Goal: Task Accomplishment & Management: Understand process/instructions

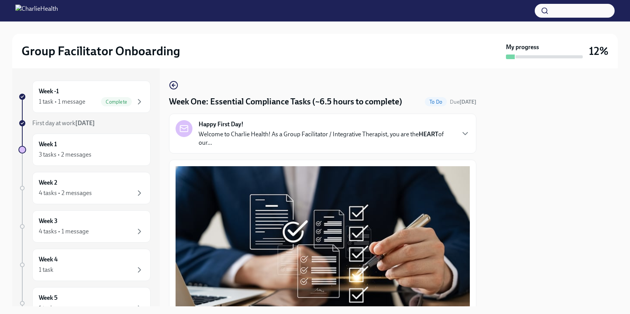
scroll to position [218, 0]
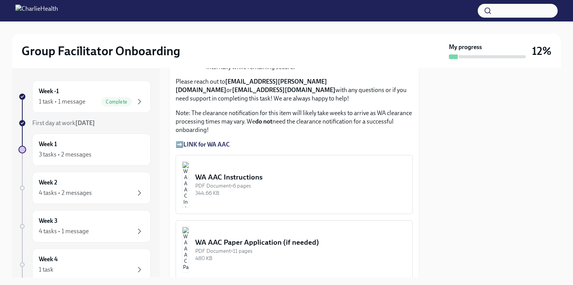
scroll to position [638, 0]
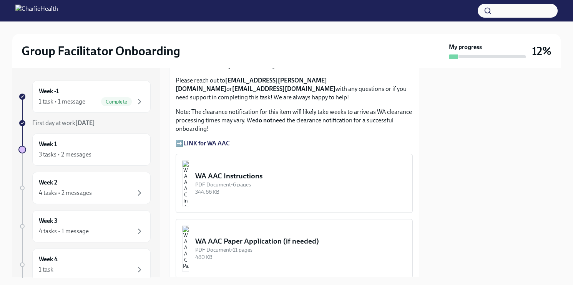
click at [197, 140] on strong "LINK for WA AAC" at bounding box center [206, 143] width 46 height 7
click at [189, 171] on img "button" at bounding box center [185, 184] width 7 height 46
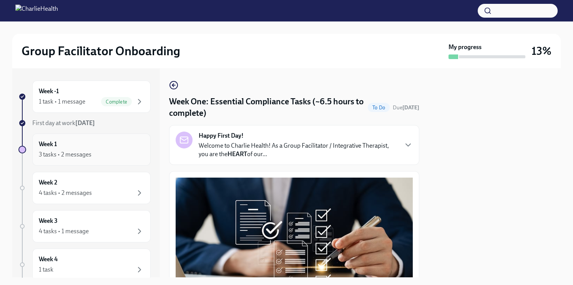
click at [111, 143] on div "Week 1 3 tasks • 2 messages" at bounding box center [91, 149] width 105 height 19
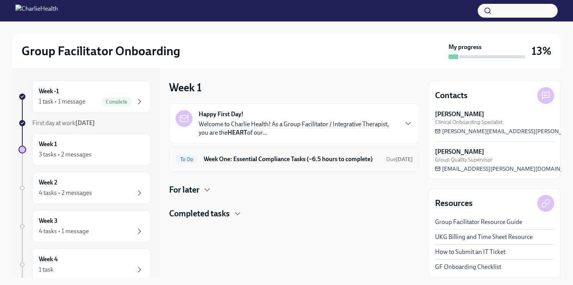
click at [245, 156] on h6 "Week One: Essential Compliance Tasks (~6.5 hours to complete)" at bounding box center [292, 159] width 176 height 8
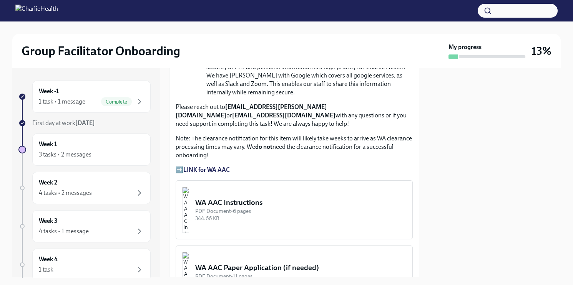
scroll to position [613, 0]
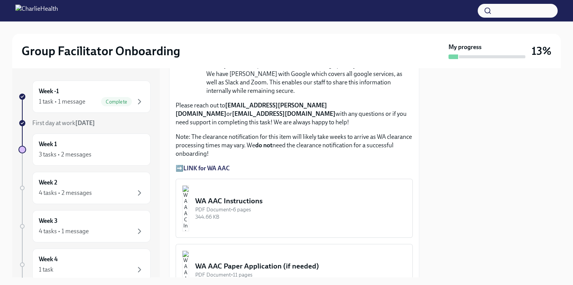
click at [206, 165] on strong "LINK for WA AAC" at bounding box center [206, 168] width 46 height 7
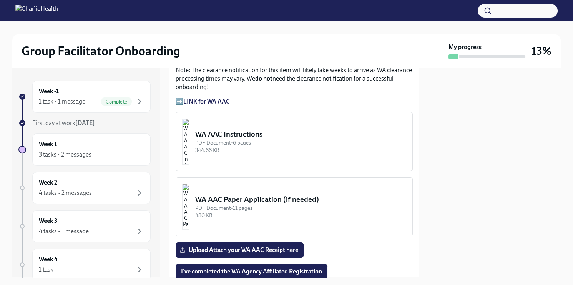
scroll to position [680, 0]
click at [189, 129] on img "button" at bounding box center [185, 141] width 7 height 46
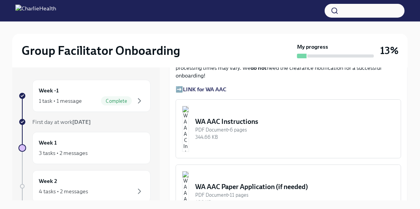
scroll to position [636, 0]
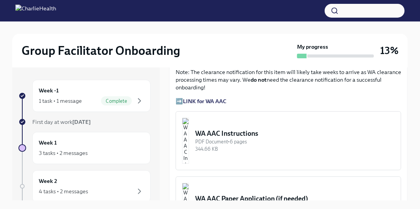
click at [189, 130] on img "button" at bounding box center [185, 141] width 7 height 46
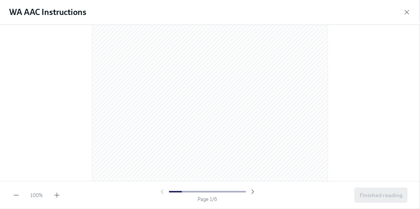
scroll to position [0, 0]
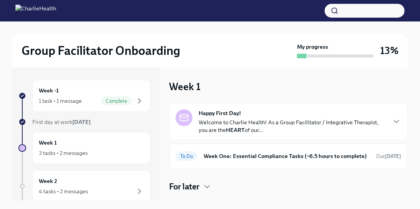
scroll to position [15, 0]
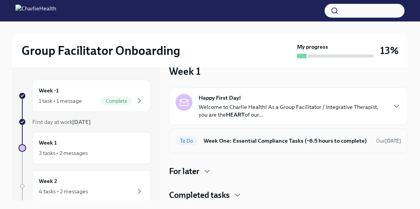
click at [214, 137] on h6 "Week One: Essential Compliance Tasks (~6.5 hours to complete)" at bounding box center [287, 141] width 166 height 8
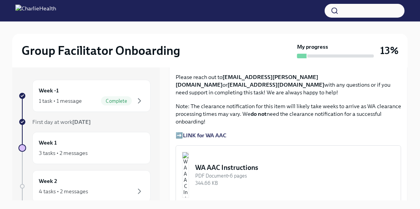
scroll to position [602, 0]
click at [203, 132] on strong "LINK for WA AAC" at bounding box center [204, 135] width 43 height 7
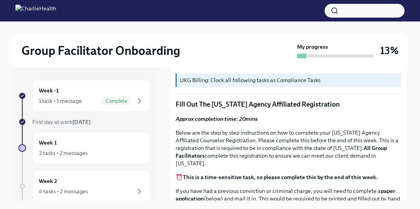
scroll to position [236, 0]
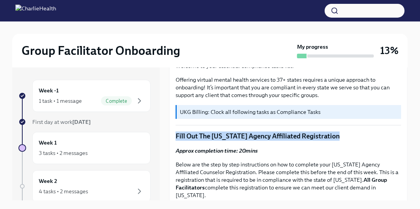
drag, startPoint x: 342, startPoint y: 134, endPoint x: 179, endPoint y: 131, distance: 163.3
copy p "Fill Out The [US_STATE] Agency Affiliated Registration"
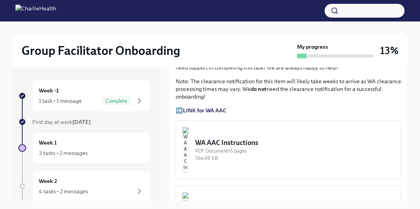
scroll to position [627, 0]
click at [189, 135] on img "button" at bounding box center [185, 150] width 7 height 46
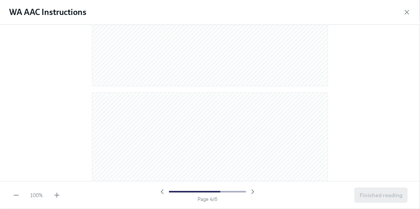
scroll to position [879, 0]
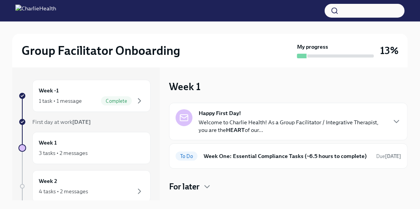
scroll to position [15, 0]
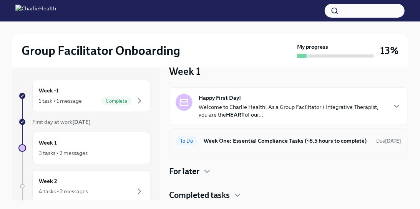
click at [211, 139] on h6 "Week One: Essential Compliance Tasks (~6.5 hours to complete)" at bounding box center [287, 141] width 166 height 8
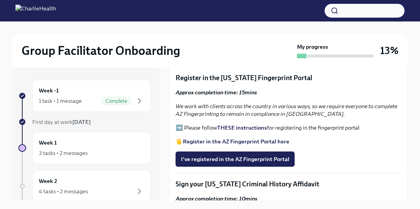
scroll to position [865, 0]
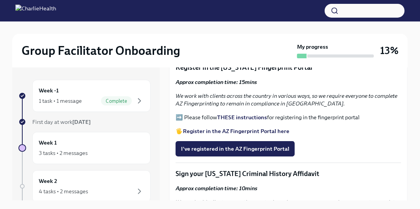
click at [234, 114] on strong "THESE instructions" at bounding box center [242, 117] width 50 height 7
